Goal: Find specific page/section: Find specific page/section

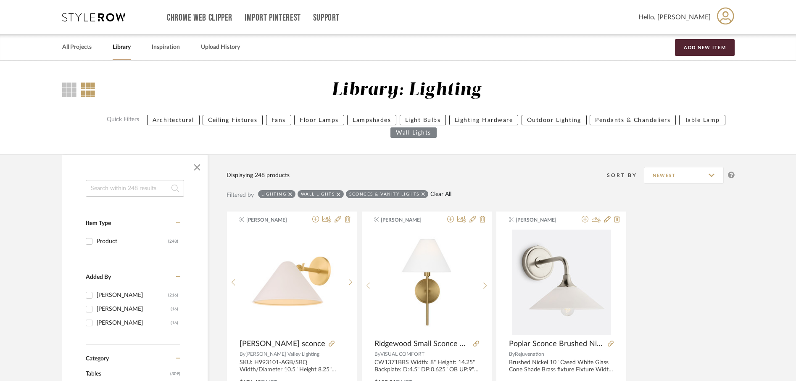
click at [444, 193] on link "Clear All" at bounding box center [440, 194] width 21 height 7
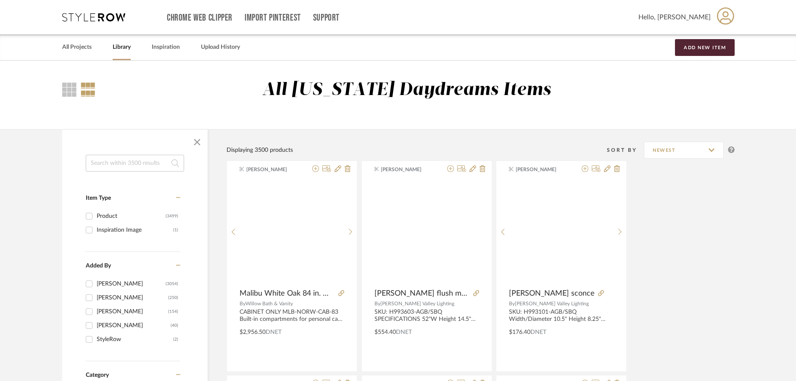
click at [131, 163] on input at bounding box center [135, 163] width 98 height 17
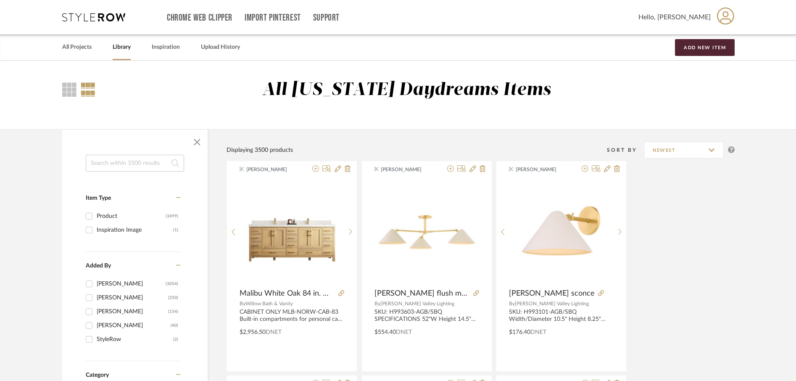
click at [131, 166] on input at bounding box center [135, 163] width 98 height 17
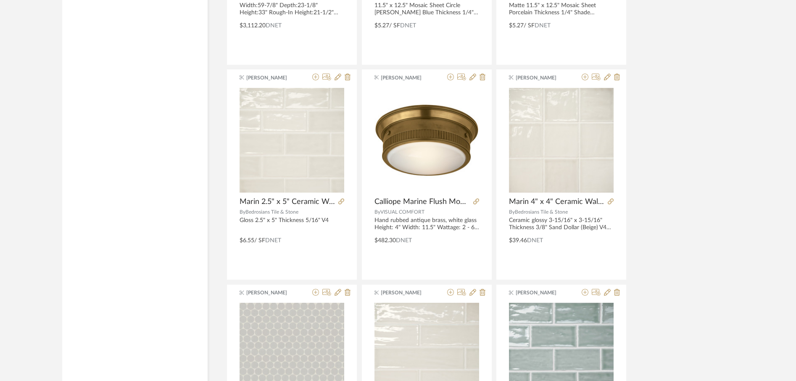
scroll to position [1425, 0]
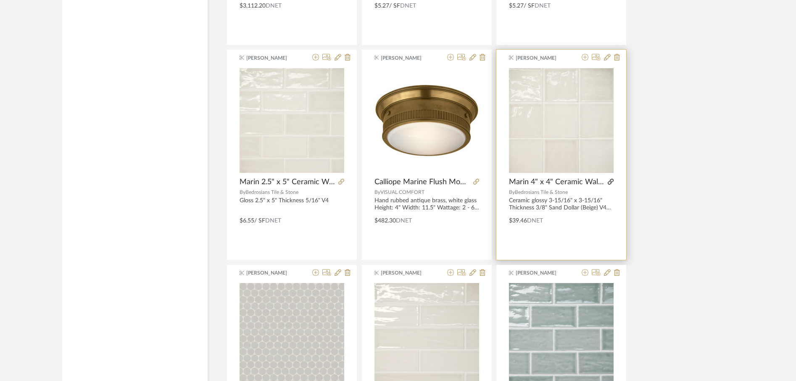
type input "marin"
click at [611, 179] on icon at bounding box center [610, 182] width 6 height 6
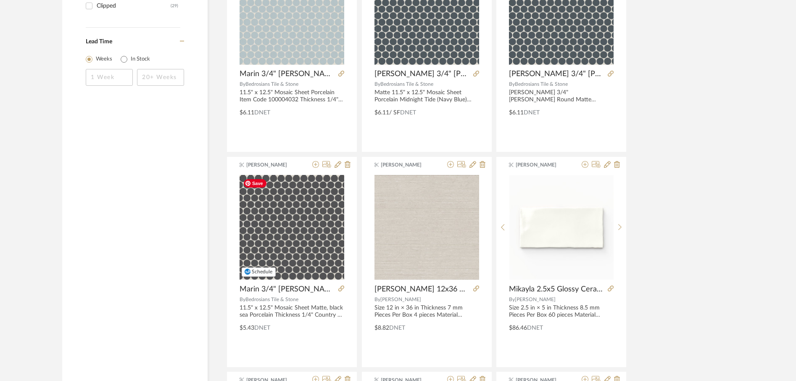
scroll to position [0, 0]
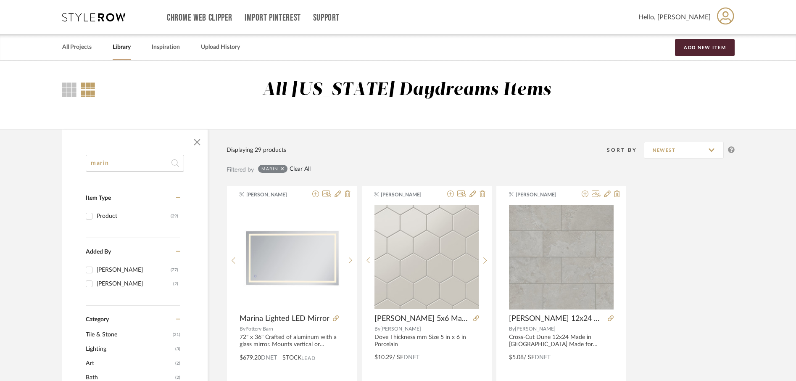
click at [298, 169] on link "Clear All" at bounding box center [299, 169] width 21 height 7
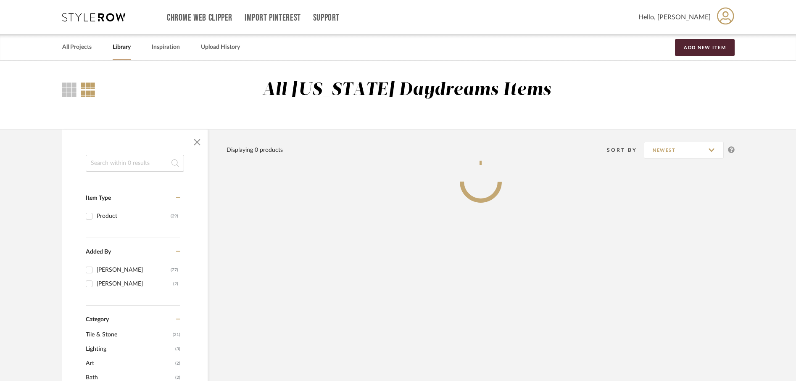
click at [161, 163] on input at bounding box center [135, 163] width 98 height 17
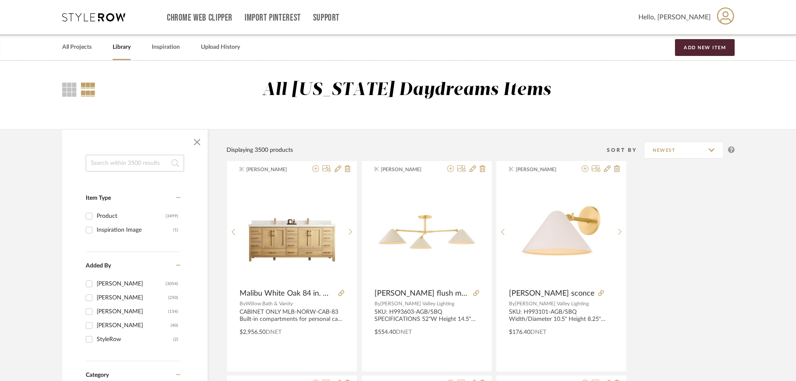
click at [160, 164] on input at bounding box center [135, 163] width 98 height 17
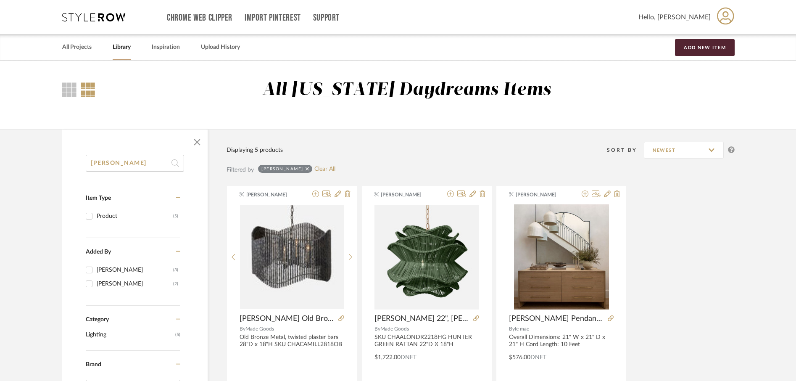
click at [105, 165] on input "maise" at bounding box center [135, 163] width 98 height 17
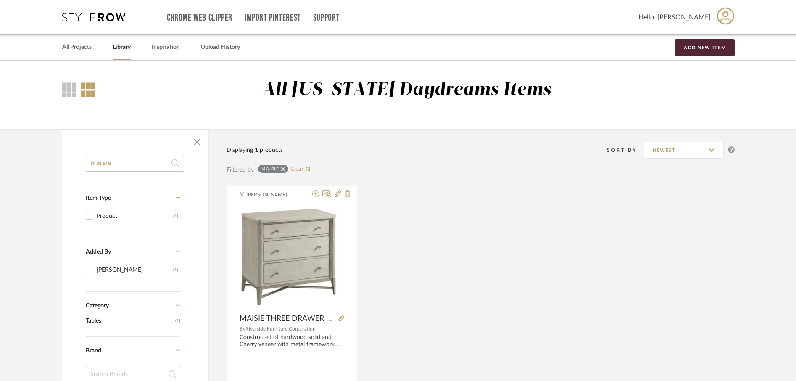
type input "maisie"
